Goal: Go to known website: Go to known website

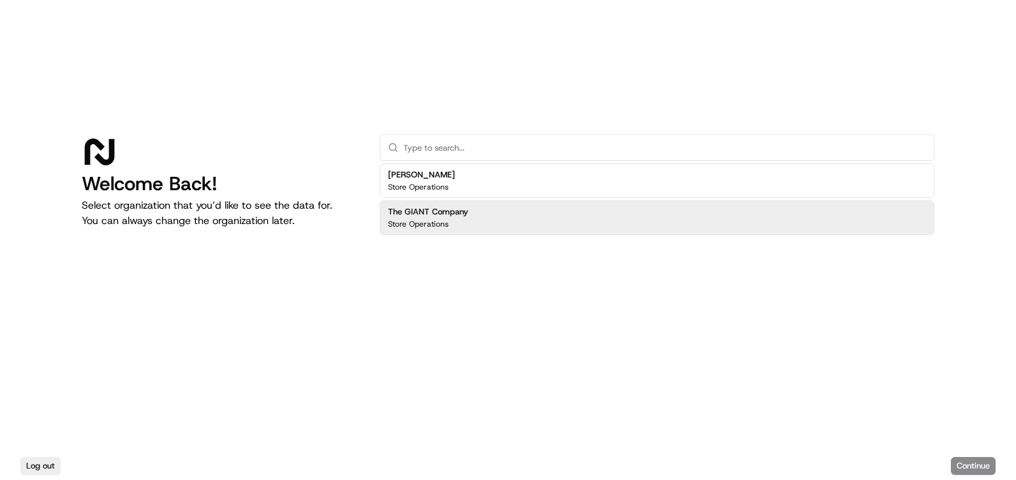
click at [486, 218] on div "The GIANT Company Store Operations" at bounding box center [657, 217] width 554 height 34
click at [966, 461] on button "Continue" at bounding box center [973, 466] width 45 height 18
